Goal: Information Seeking & Learning: Understand process/instructions

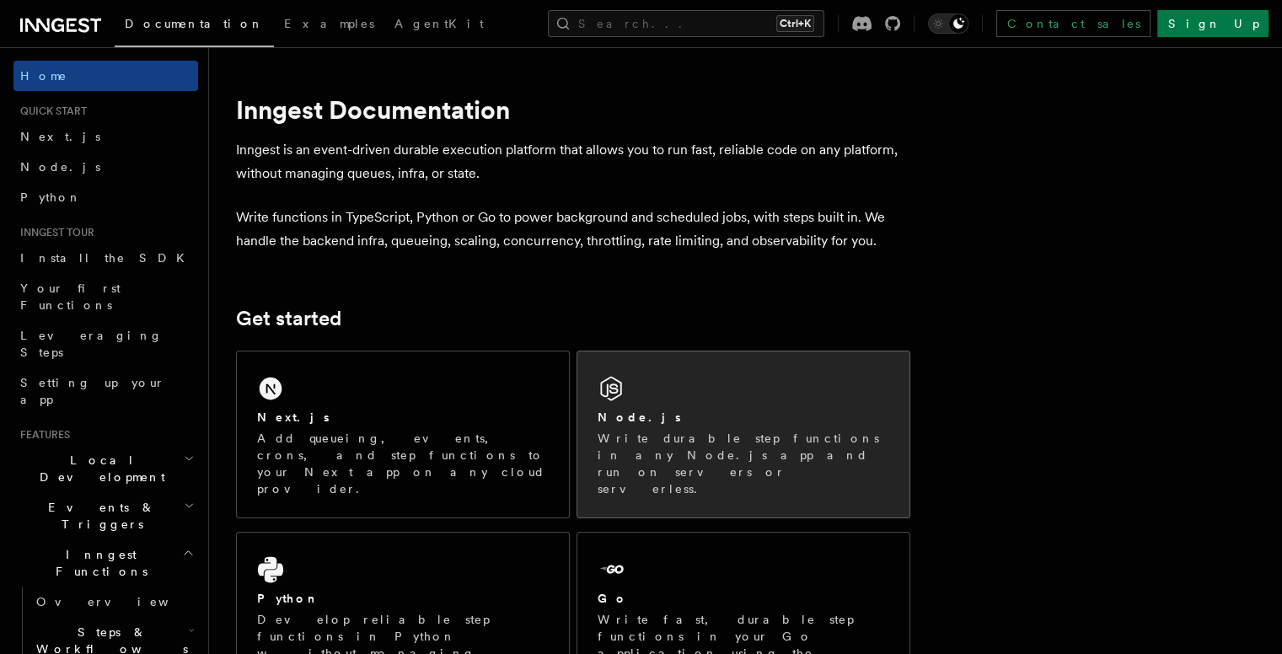
click at [681, 395] on div "Node.js Write durable step functions in any Node.js app and run on servers or s…" at bounding box center [743, 434] width 332 height 166
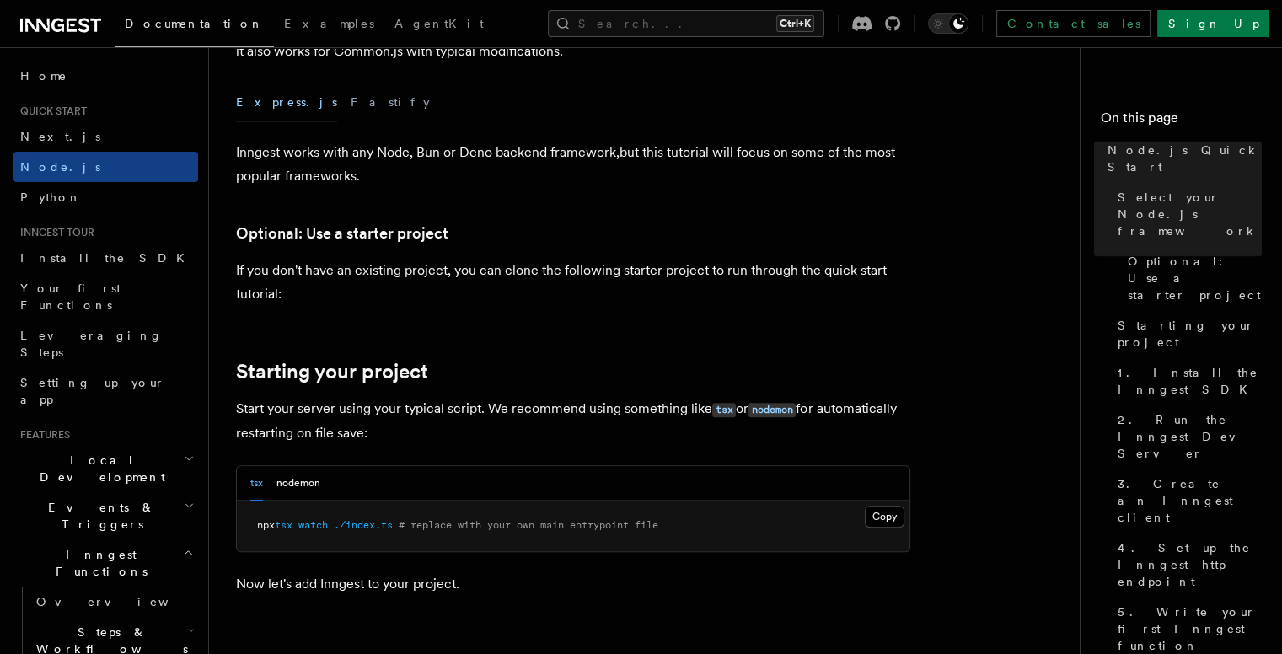
scroll to position [517, 0]
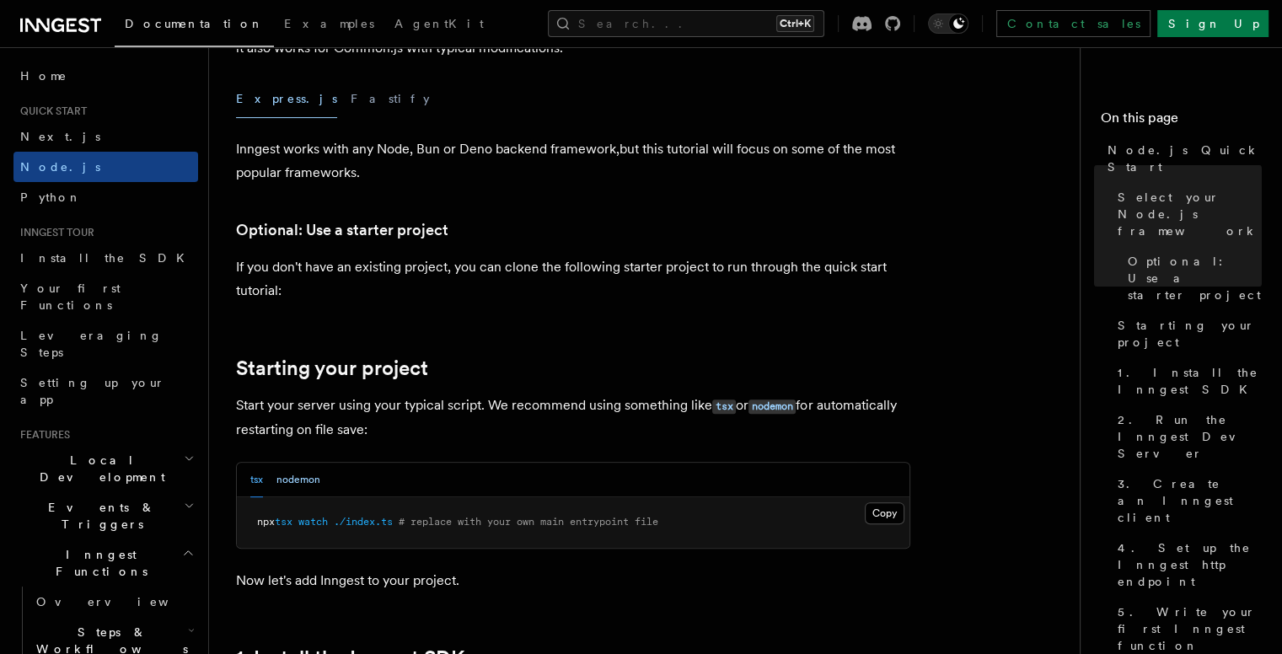
click at [307, 479] on button "nodemon" at bounding box center [298, 480] width 44 height 35
click at [252, 478] on button "tsx" at bounding box center [256, 480] width 13 height 35
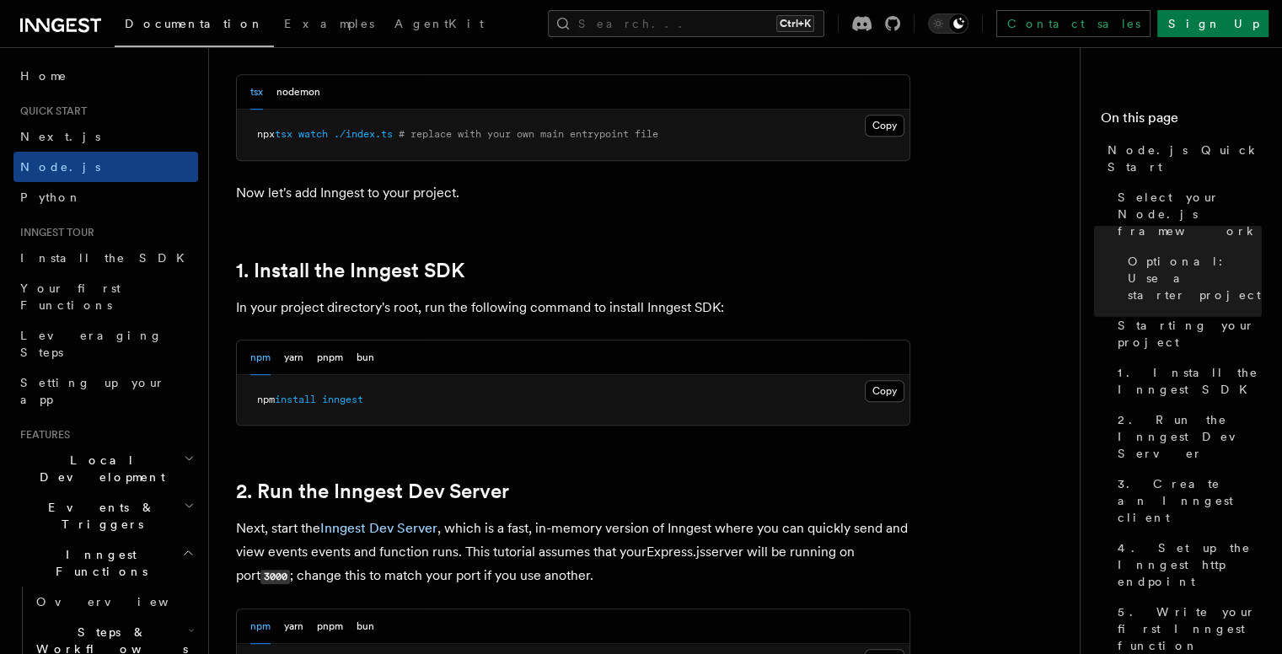
scroll to position [932, 0]
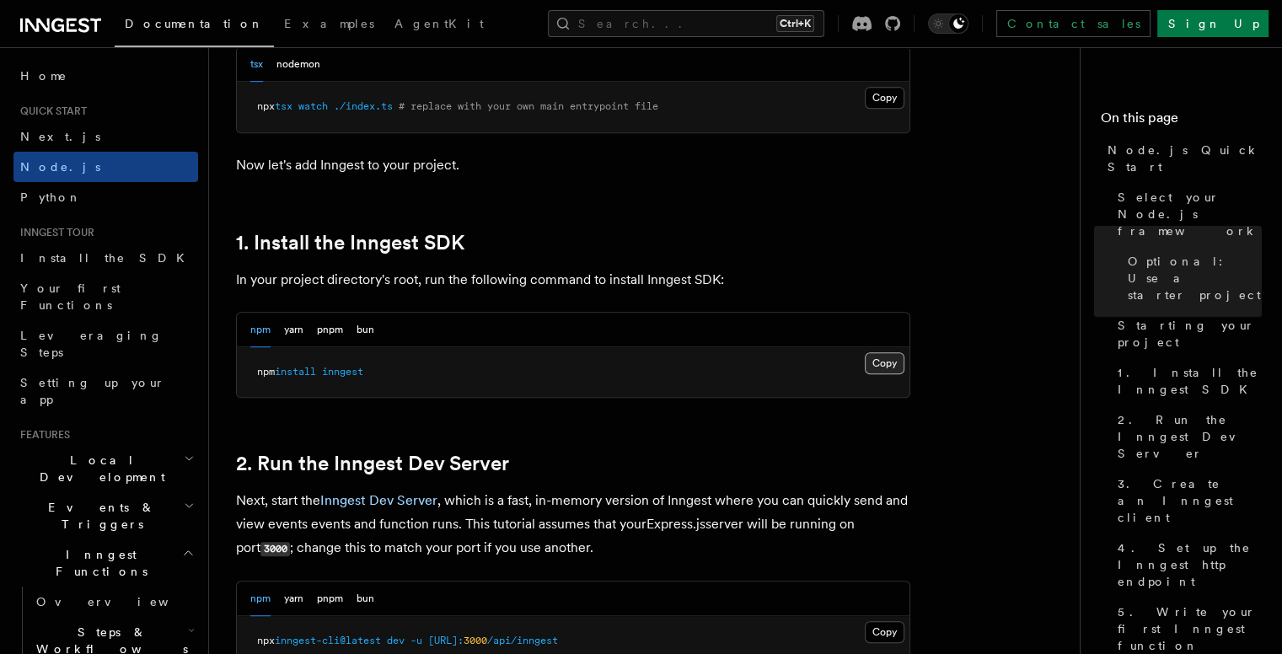
click at [883, 362] on button "Copy Copied" at bounding box center [885, 363] width 40 height 22
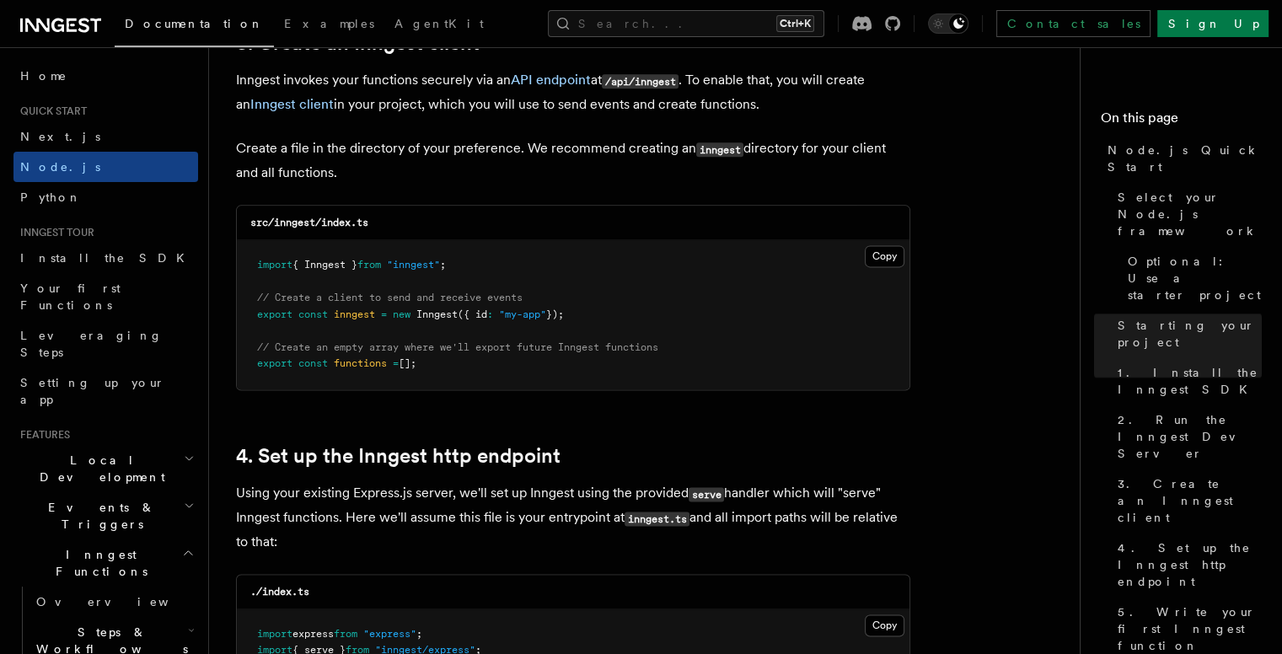
scroll to position [2185, 0]
click at [882, 254] on button "Copy Copied" at bounding box center [885, 255] width 40 height 22
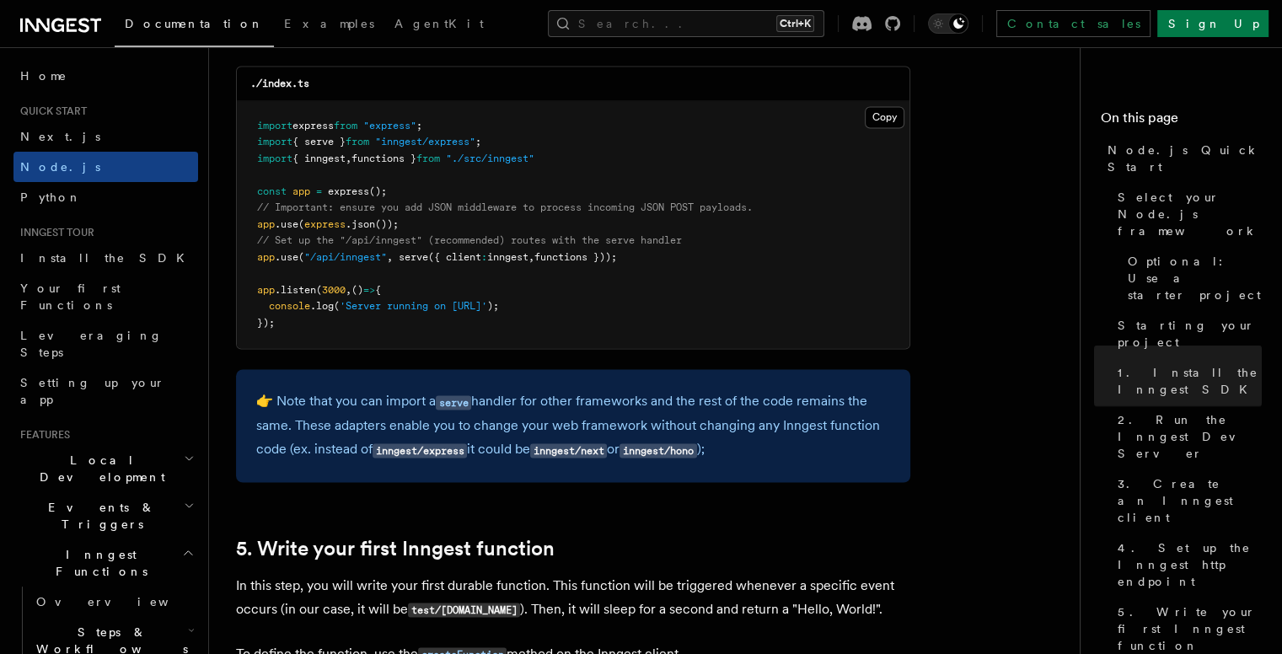
scroll to position [2696, 0]
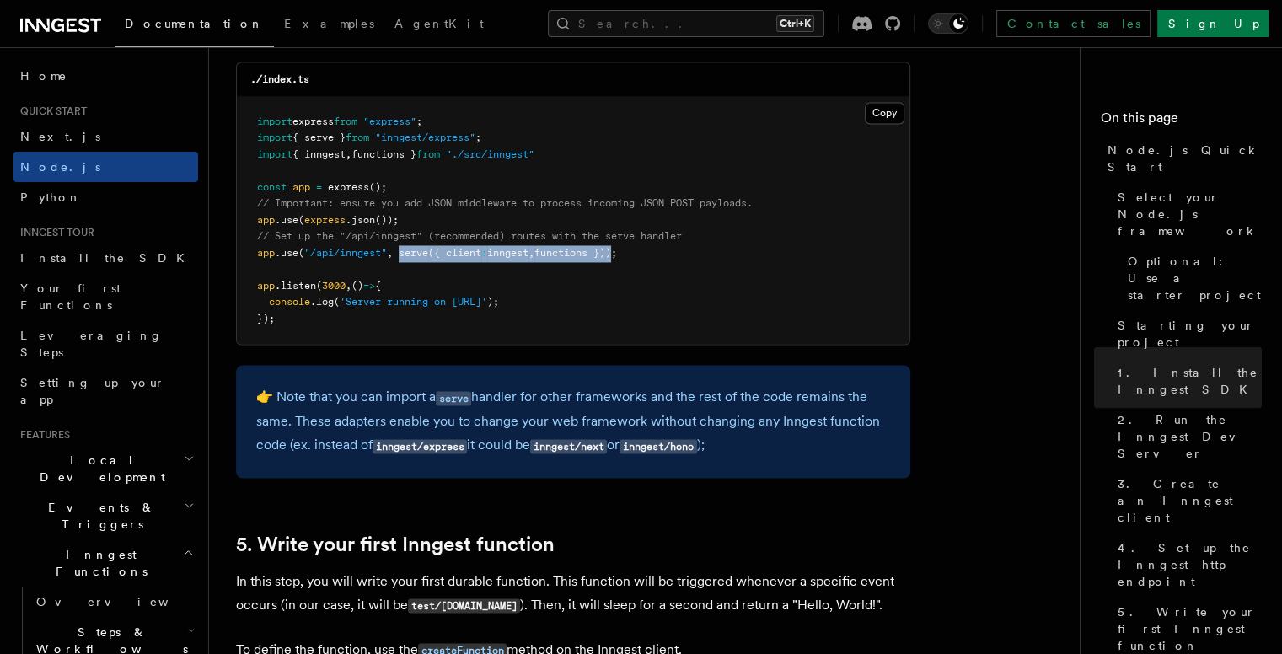
drag, startPoint x: 401, startPoint y: 254, endPoint x: 627, endPoint y: 252, distance: 225.8
click at [617, 252] on span "app .use ( "/api/inngest" , serve ({ client : inngest , functions }));" at bounding box center [437, 253] width 360 height 12
copy span "serve ({ client : inngest , functions })"
